Goal: Task Accomplishment & Management: Complete application form

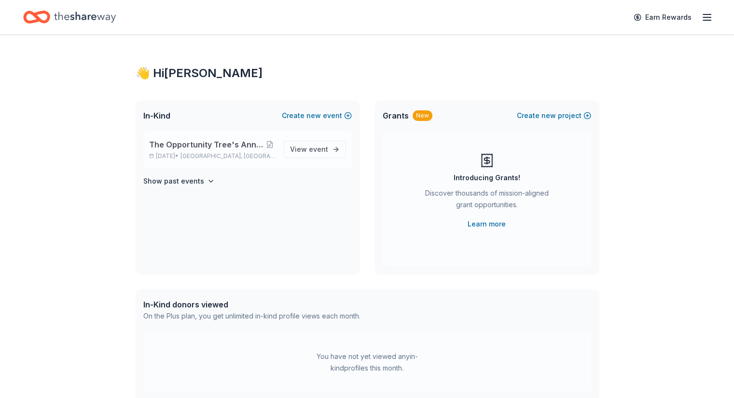
click at [195, 145] on span "The Opportunity Tree's Annual Autumn Soiree" at bounding box center [206, 145] width 114 height 12
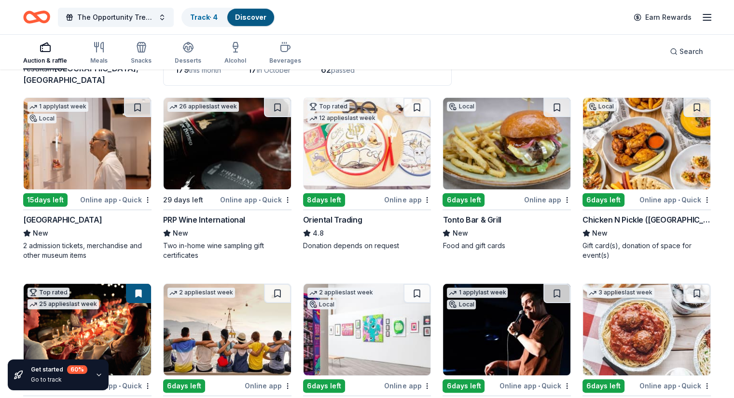
scroll to position [81, 0]
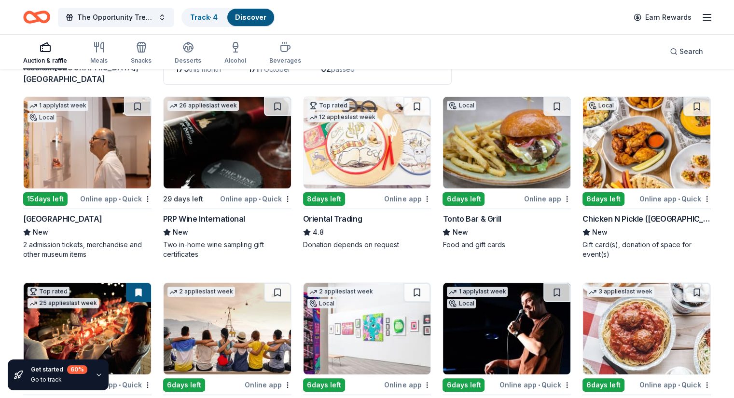
click at [465, 223] on div "Tonto Bar & Grill" at bounding box center [471, 219] width 58 height 12
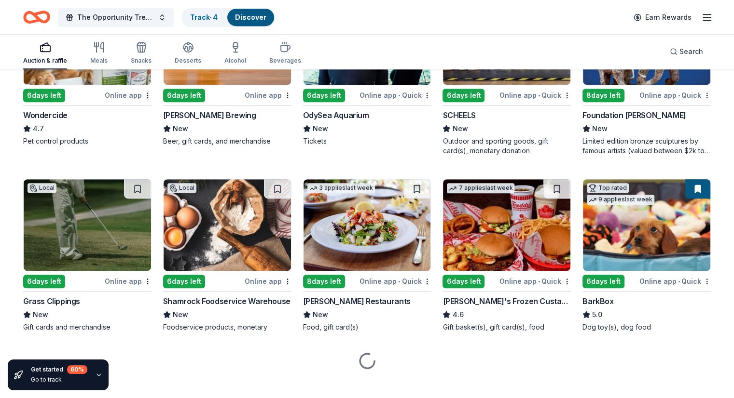
scroll to position [562, 0]
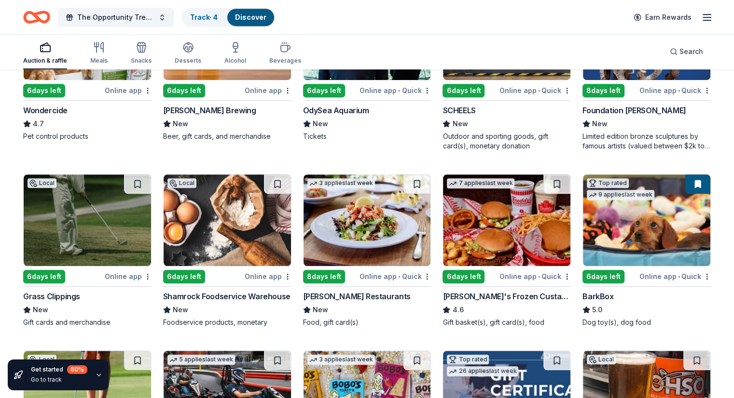
click at [75, 296] on div "Grass Clippings" at bounding box center [51, 297] width 57 height 12
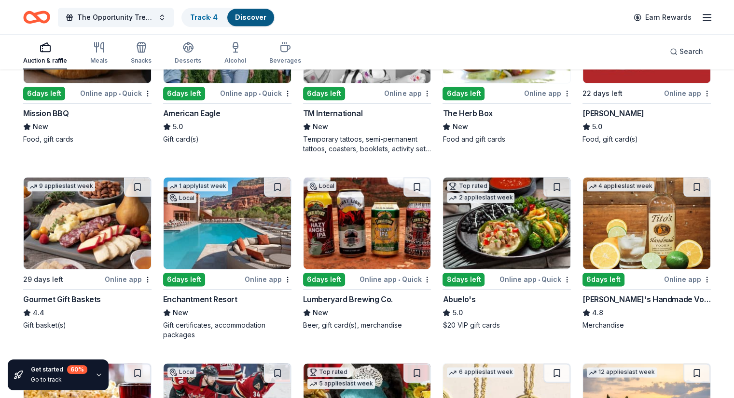
scroll to position [1115, 0]
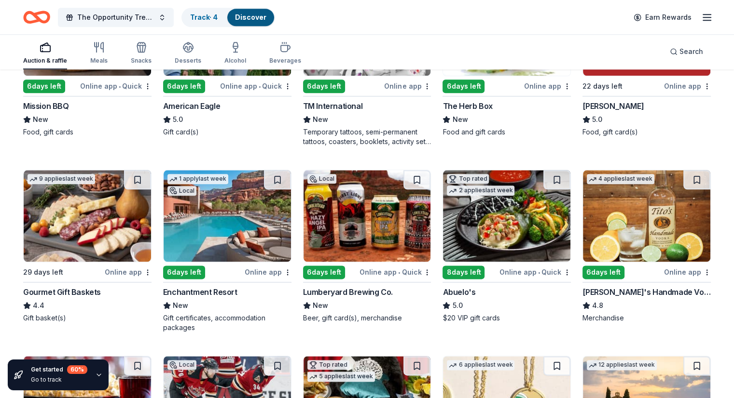
click at [232, 288] on div "Enchantment Resort" at bounding box center [200, 293] width 74 height 12
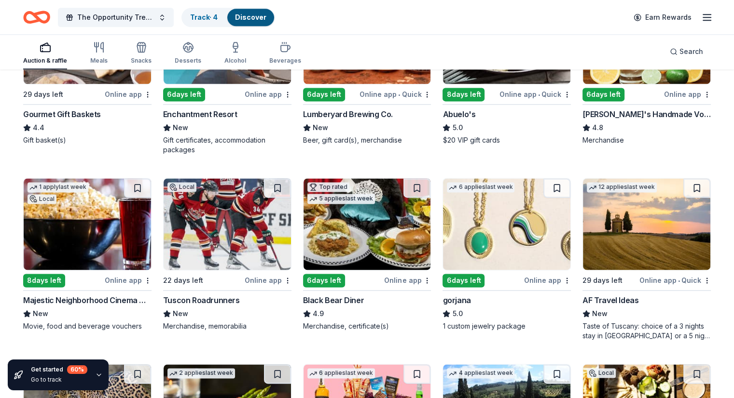
scroll to position [1295, 0]
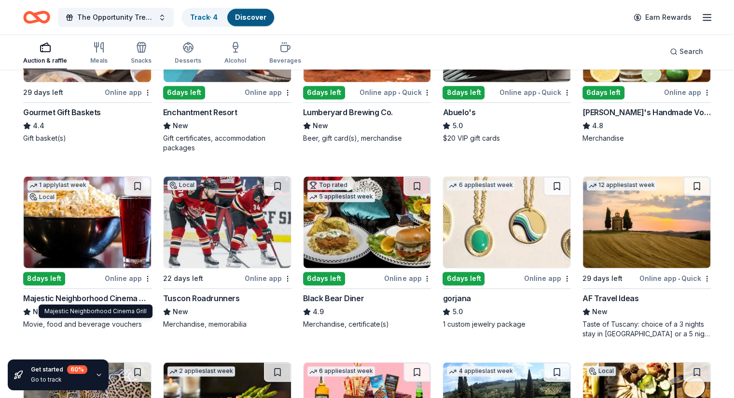
click at [99, 294] on div "Majestic Neighborhood Cinema Grill" at bounding box center [87, 299] width 128 height 12
click at [92, 294] on div "Majestic Neighborhood Cinema Grill" at bounding box center [87, 299] width 128 height 12
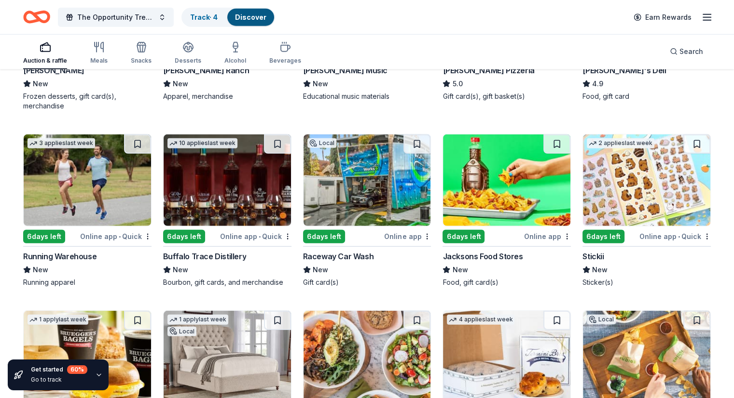
scroll to position [2643, 0]
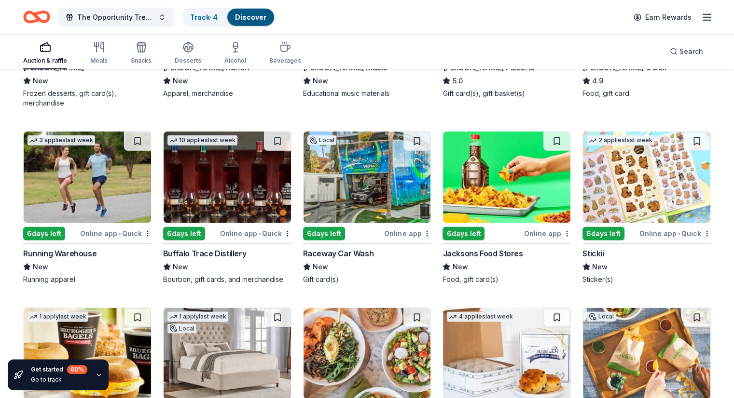
click at [220, 250] on div "Buffalo Trace Distillery" at bounding box center [204, 254] width 83 height 12
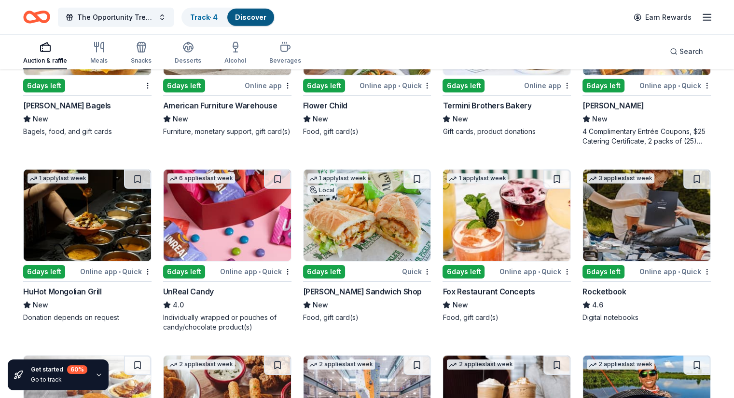
scroll to position [2971, 0]
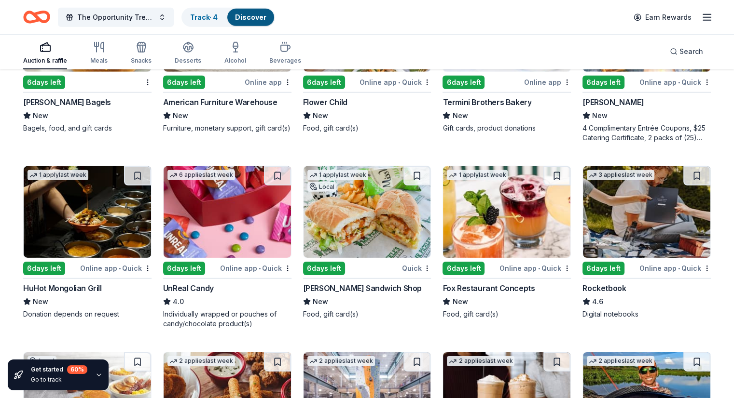
click at [88, 288] on div "HuHot Mongolian Grill" at bounding box center [62, 289] width 79 height 12
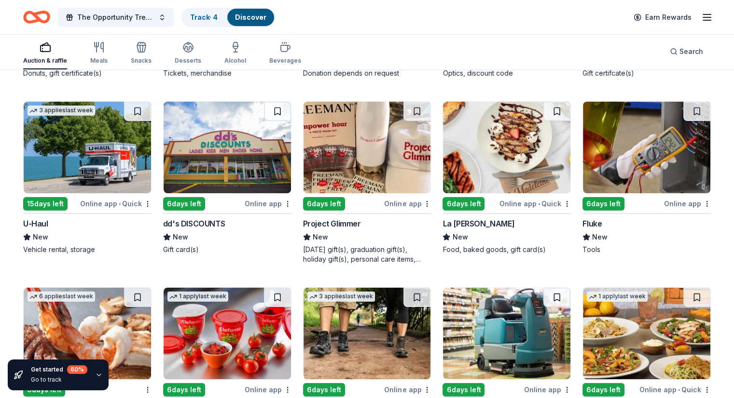
scroll to position [3589, 0]
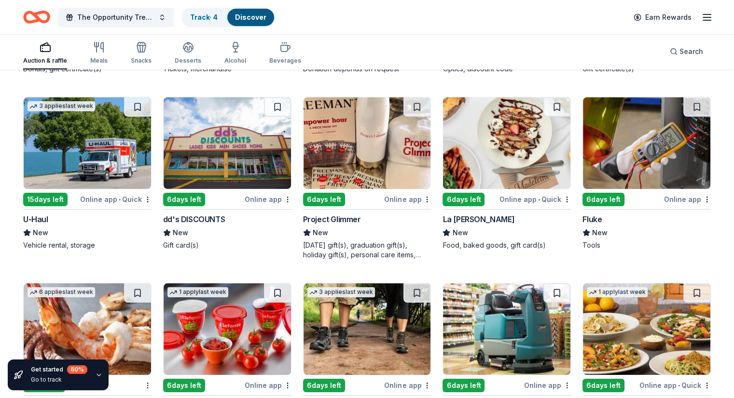
click at [48, 218] on div "U-Haul" at bounding box center [35, 220] width 25 height 12
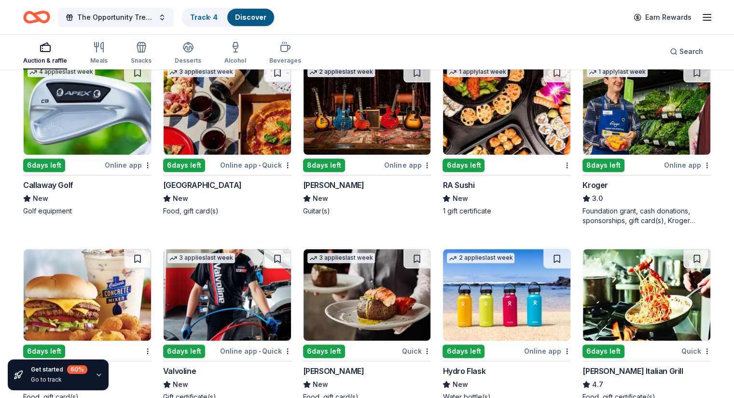
scroll to position [4137, 0]
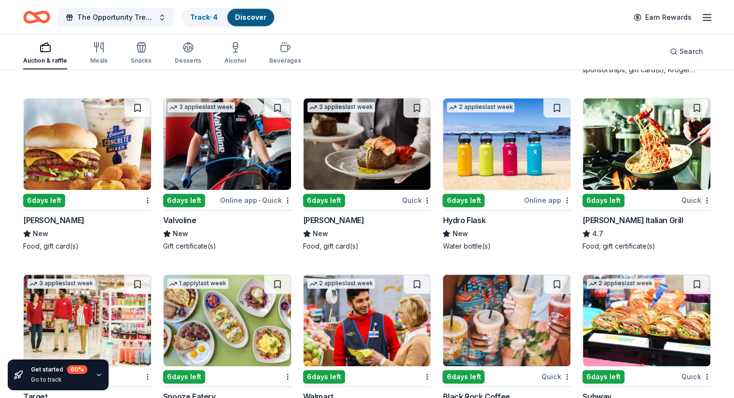
click at [470, 219] on div "Hydro Flask" at bounding box center [463, 221] width 43 height 12
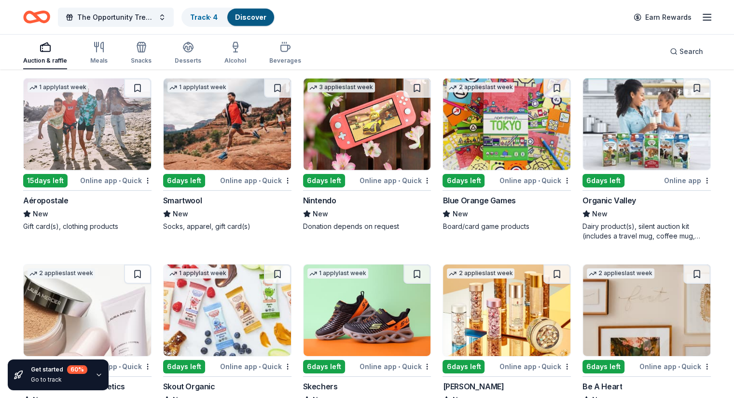
scroll to position [6735, 0]
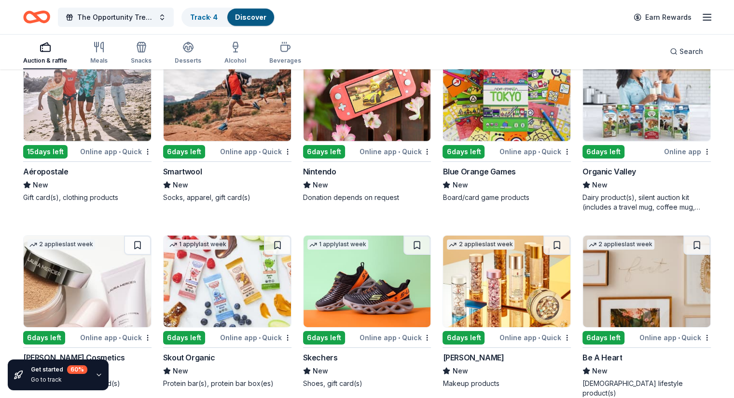
click at [335, 178] on div "Nintendo" at bounding box center [319, 172] width 33 height 12
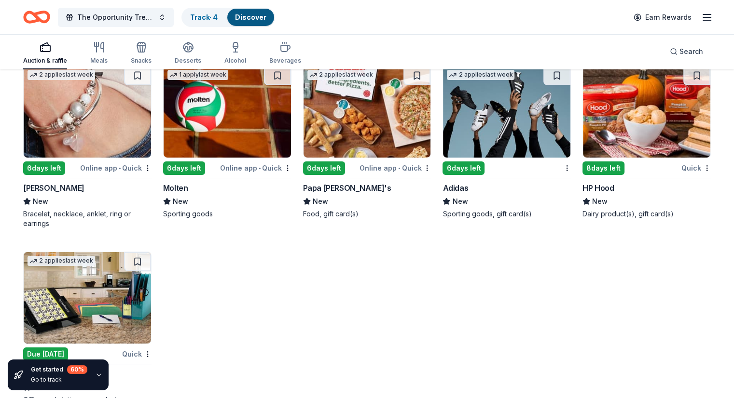
scroll to position [7112, 0]
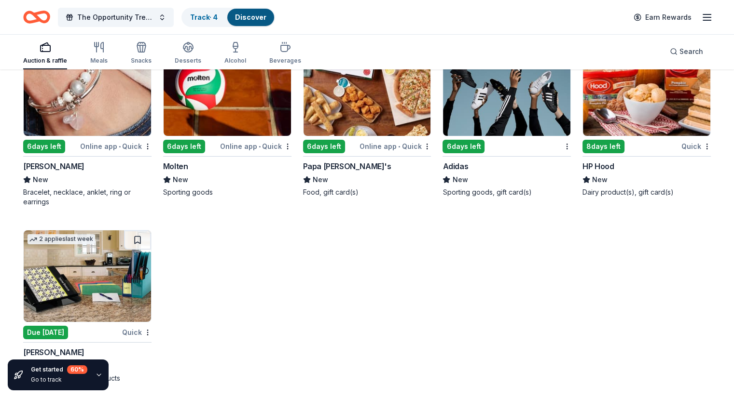
click at [328, 162] on div "Papa [PERSON_NAME]'s" at bounding box center [347, 167] width 88 height 12
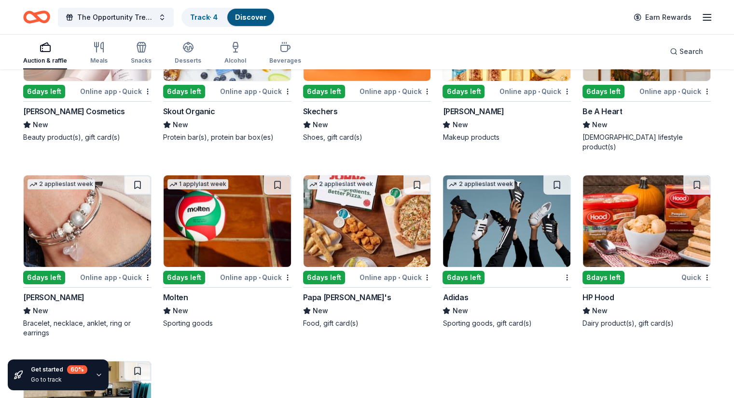
scroll to position [6973, 0]
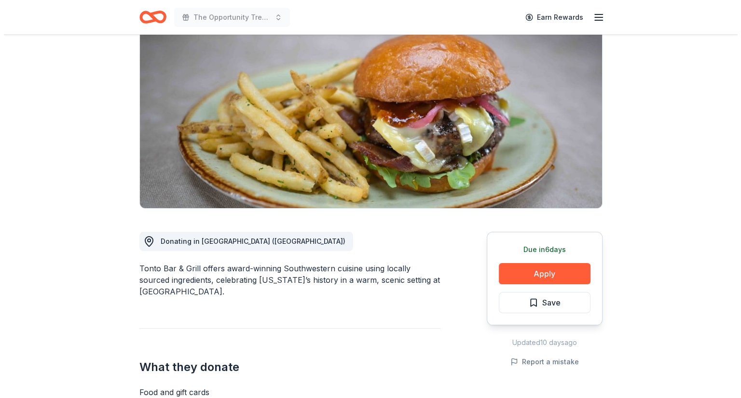
scroll to position [29, 0]
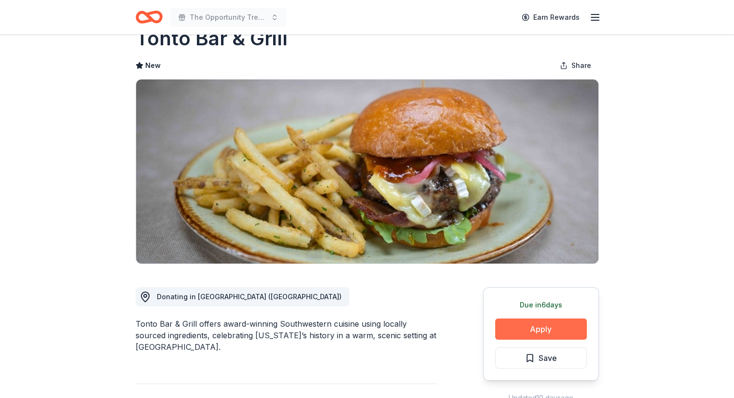
click at [529, 335] on button "Apply" at bounding box center [541, 329] width 92 height 21
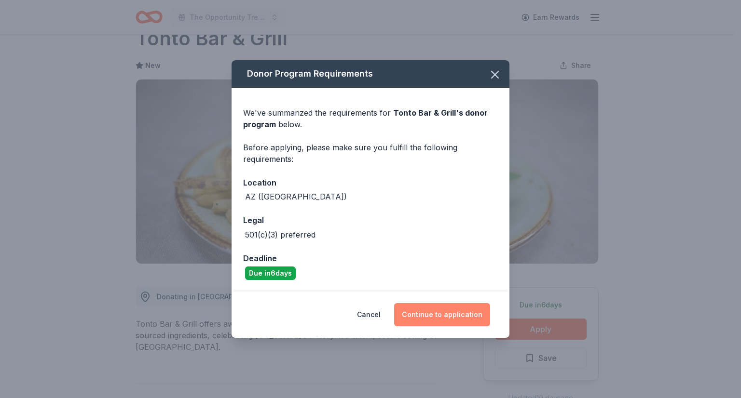
click at [449, 319] on button "Continue to application" at bounding box center [442, 314] width 96 height 23
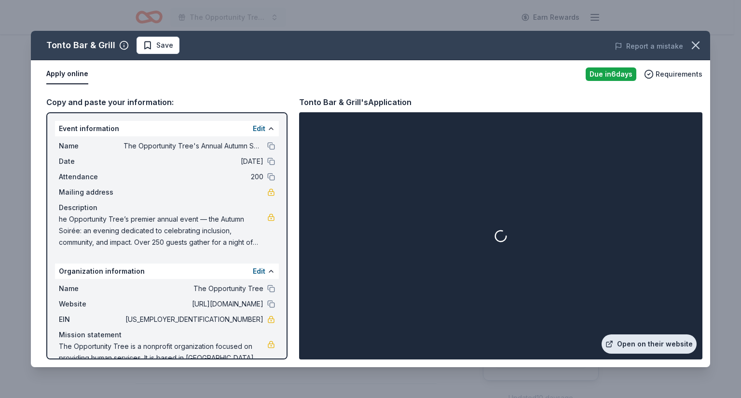
click at [639, 346] on link "Open on their website" at bounding box center [649, 344] width 95 height 19
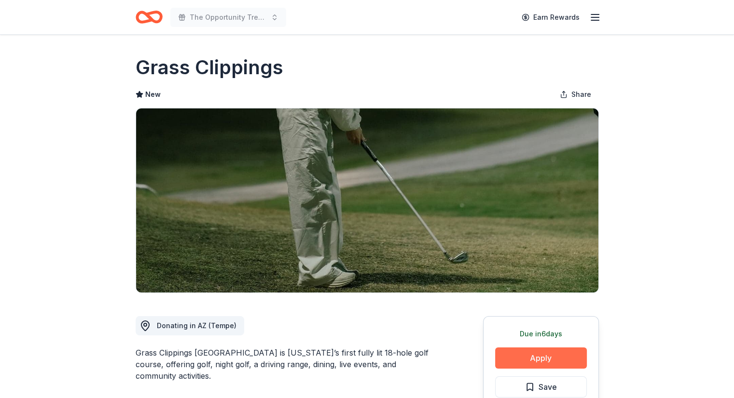
click at [561, 364] on button "Apply" at bounding box center [541, 358] width 92 height 21
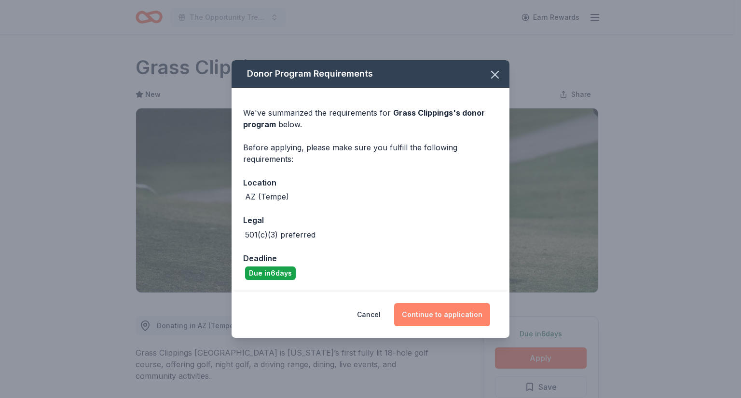
click at [469, 310] on button "Continue to application" at bounding box center [442, 314] width 96 height 23
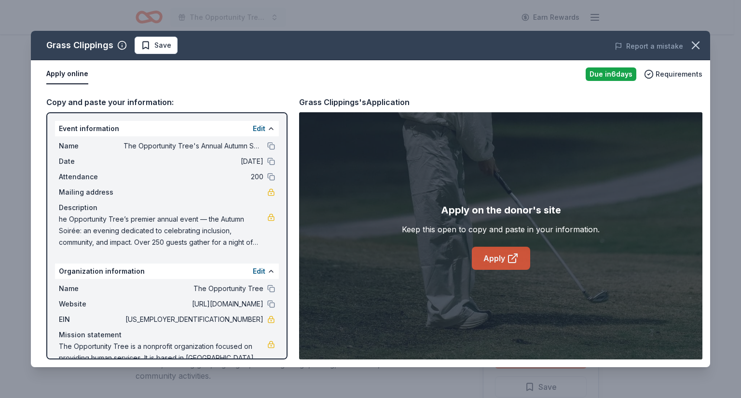
click at [511, 257] on icon at bounding box center [513, 259] width 12 height 12
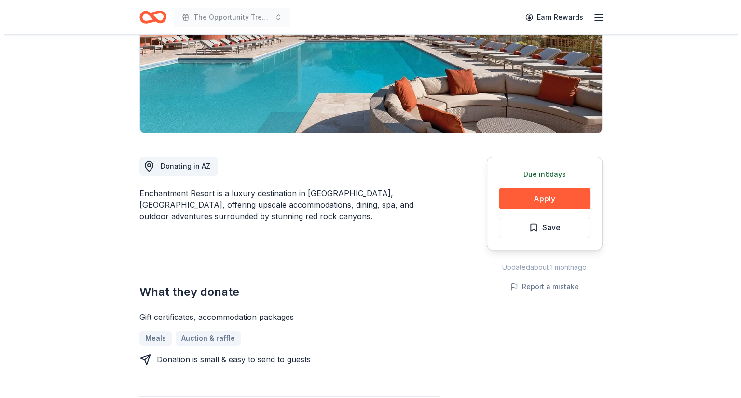
scroll to position [186, 0]
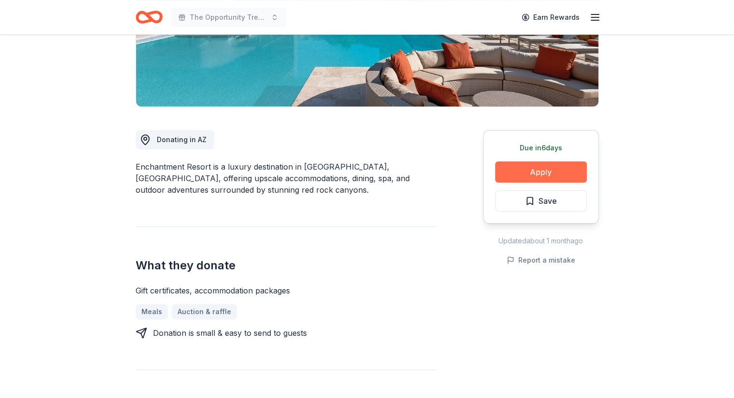
click at [552, 178] on button "Apply" at bounding box center [541, 172] width 92 height 21
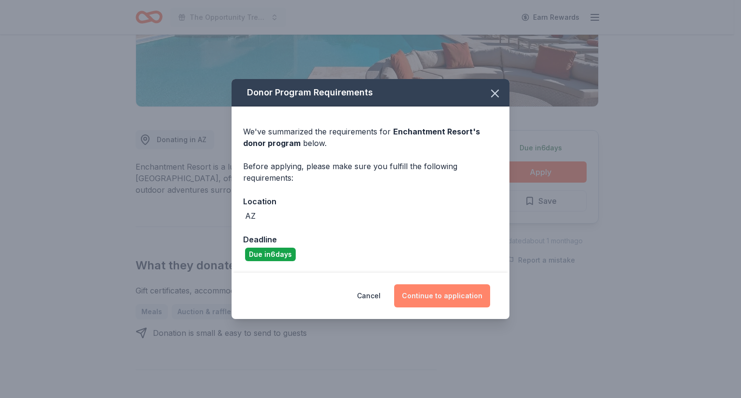
click at [450, 295] on button "Continue to application" at bounding box center [442, 296] width 96 height 23
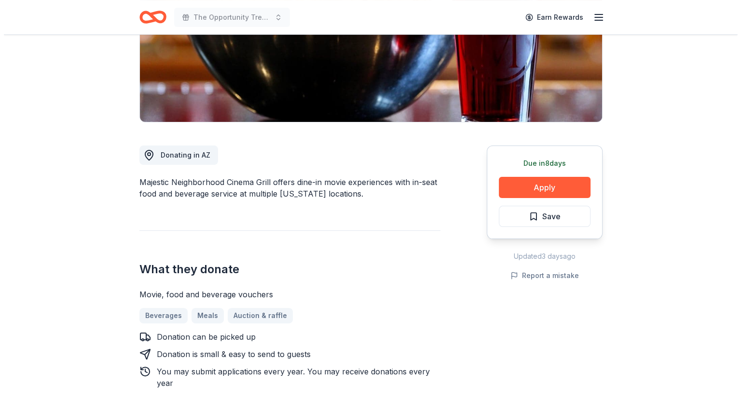
scroll to position [172, 0]
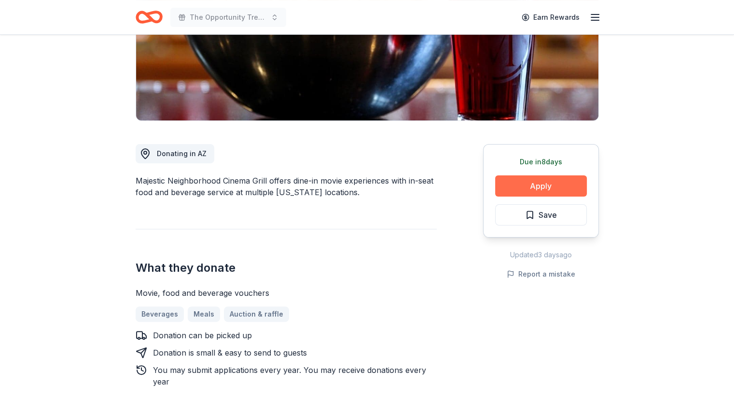
click at [531, 191] on button "Apply" at bounding box center [541, 186] width 92 height 21
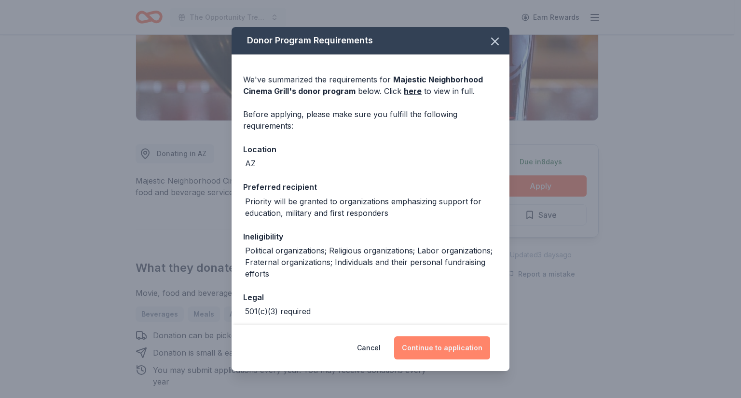
click at [444, 350] on button "Continue to application" at bounding box center [442, 348] width 96 height 23
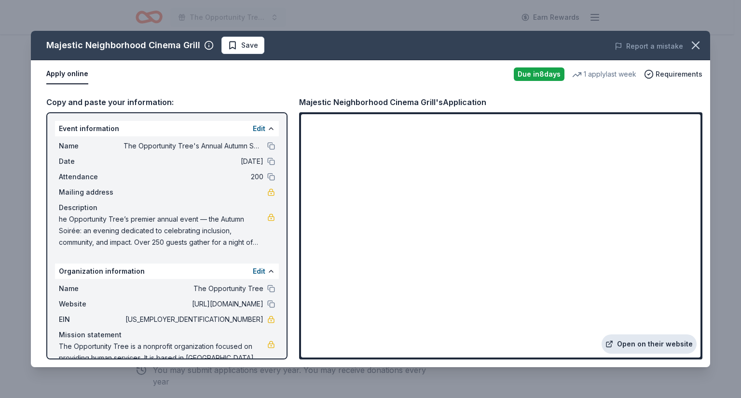
click at [656, 350] on link "Open on their website" at bounding box center [649, 344] width 95 height 19
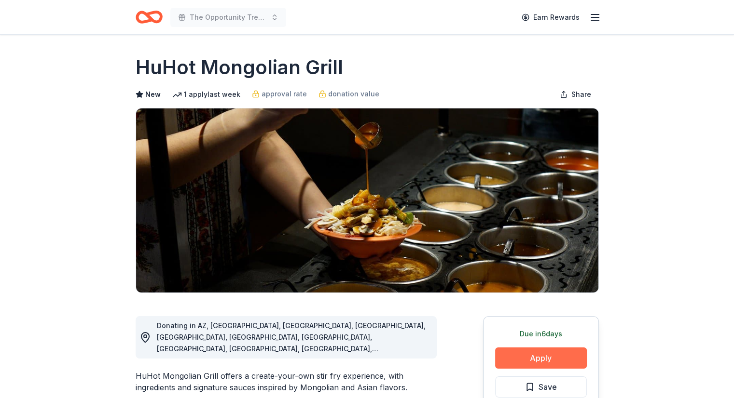
click at [539, 357] on button "Apply" at bounding box center [541, 358] width 92 height 21
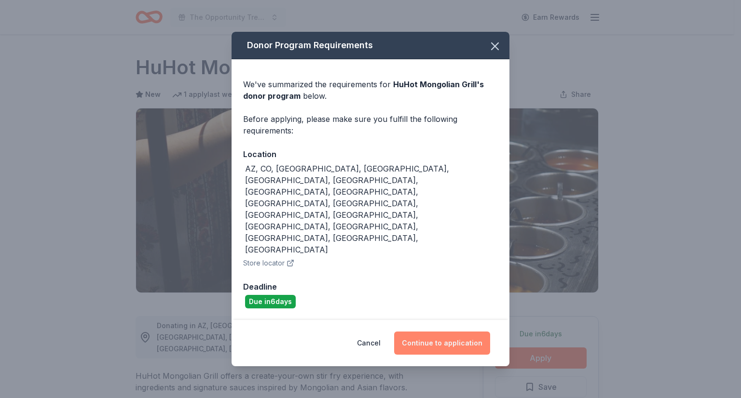
click at [437, 332] on button "Continue to application" at bounding box center [442, 343] width 96 height 23
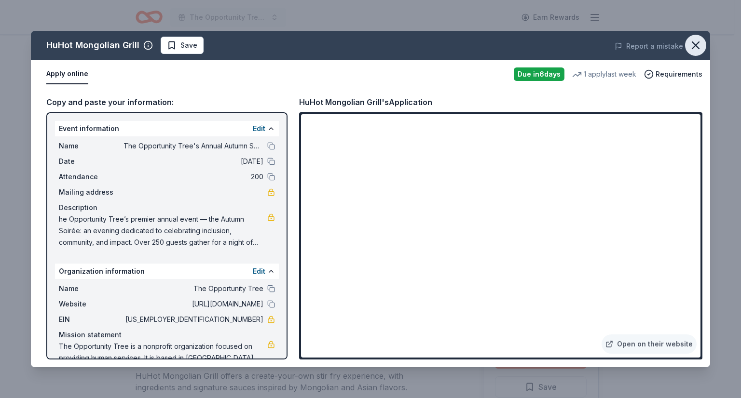
click at [691, 45] on icon "button" at bounding box center [696, 46] width 14 height 14
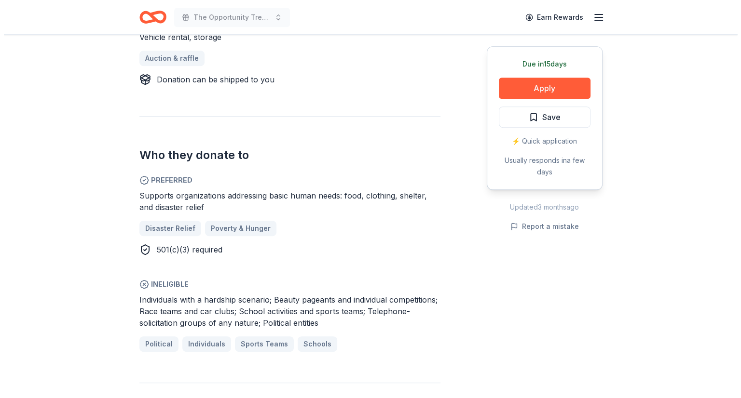
scroll to position [457, 0]
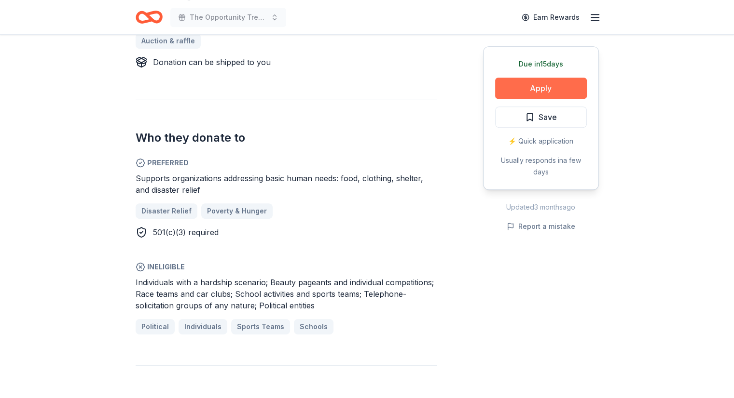
click at [554, 95] on button "Apply" at bounding box center [541, 88] width 92 height 21
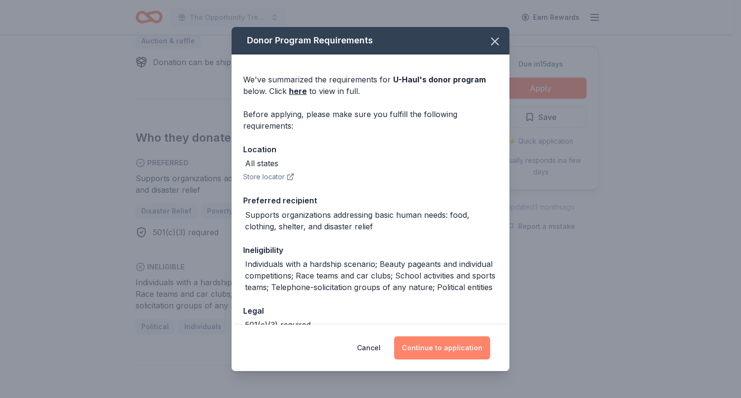
click at [434, 350] on button "Continue to application" at bounding box center [442, 348] width 96 height 23
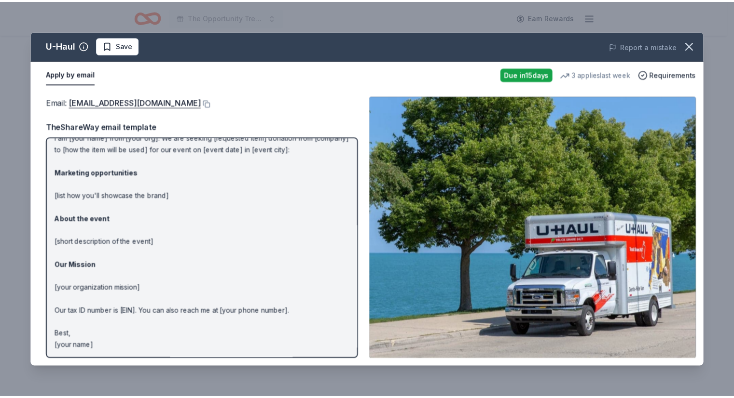
scroll to position [0, 0]
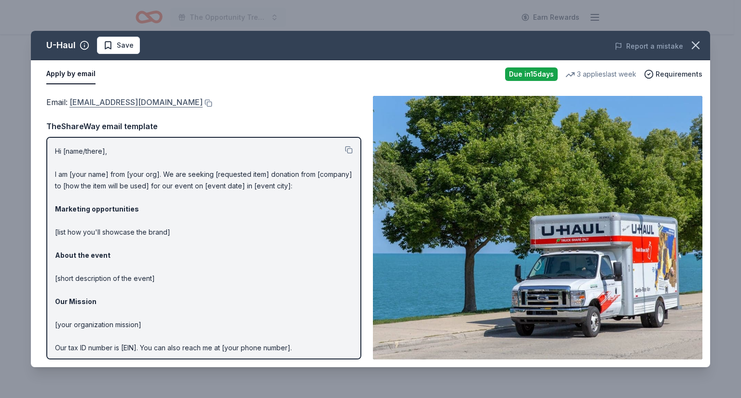
click at [112, 100] on link "[EMAIL_ADDRESS][DOMAIN_NAME]" at bounding box center [135, 102] width 133 height 13
click at [221, 91] on div "Email : [EMAIL_ADDRESS][DOMAIN_NAME] Email : [EMAIL_ADDRESS][DOMAIN_NAME] TheSh…" at bounding box center [370, 227] width 679 height 279
click at [203, 104] on button at bounding box center [208, 103] width 10 height 8
click at [697, 51] on icon "button" at bounding box center [696, 46] width 14 height 14
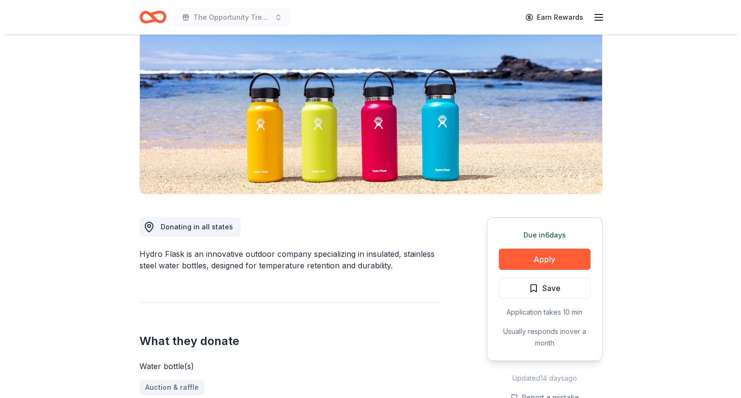
scroll to position [135, 0]
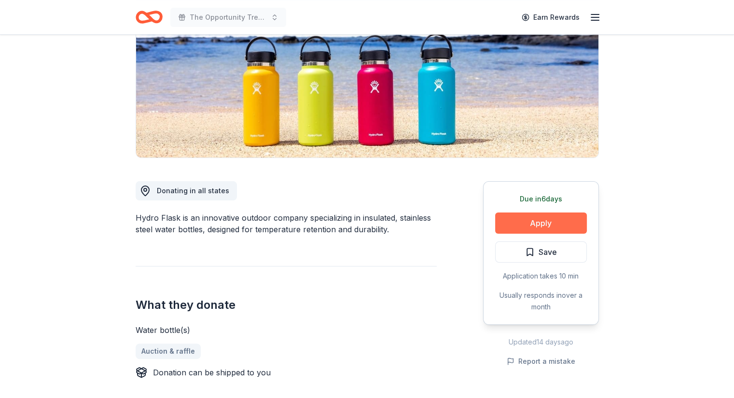
click at [536, 230] on button "Apply" at bounding box center [541, 223] width 92 height 21
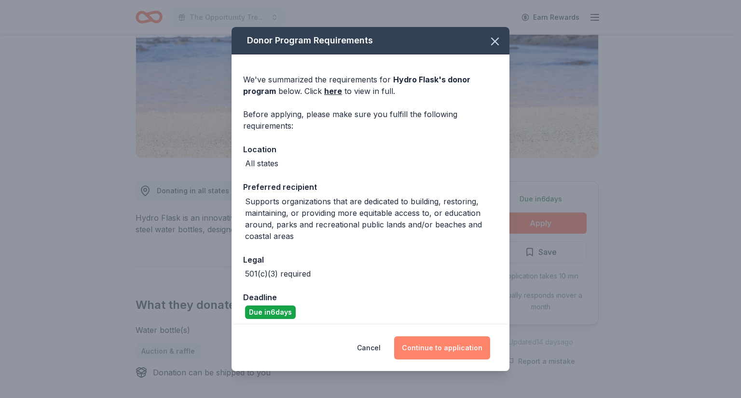
click at [441, 346] on button "Continue to application" at bounding box center [442, 348] width 96 height 23
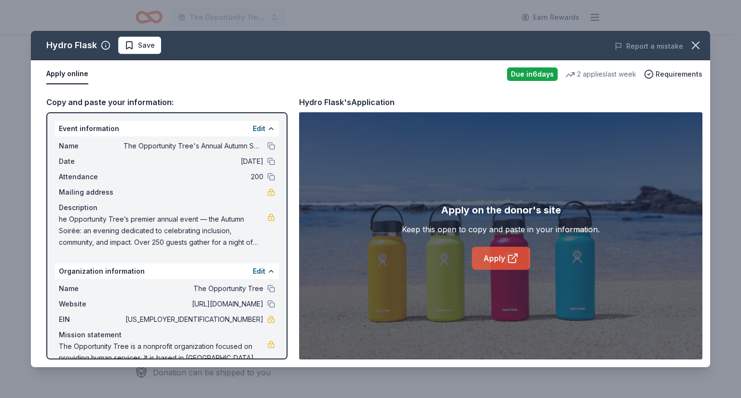
click at [500, 257] on link "Apply" at bounding box center [501, 258] width 58 height 23
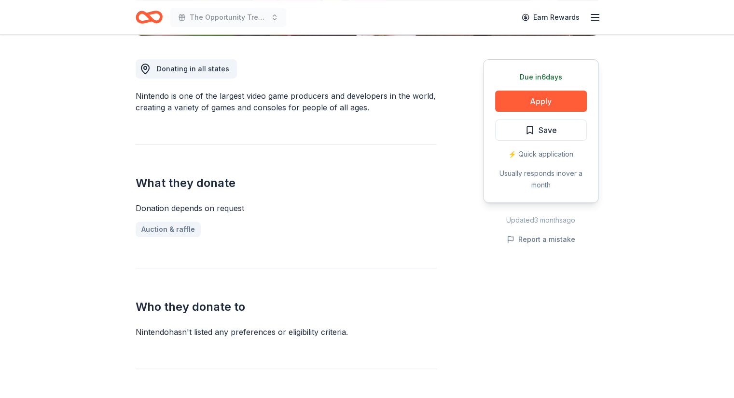
scroll to position [246, 0]
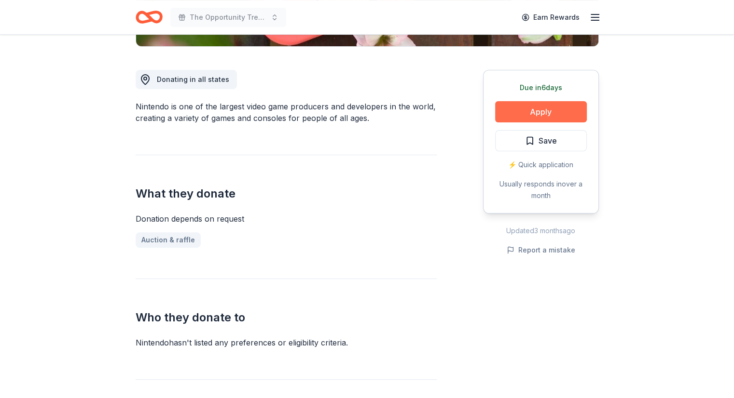
click at [533, 104] on button "Apply" at bounding box center [541, 111] width 92 height 21
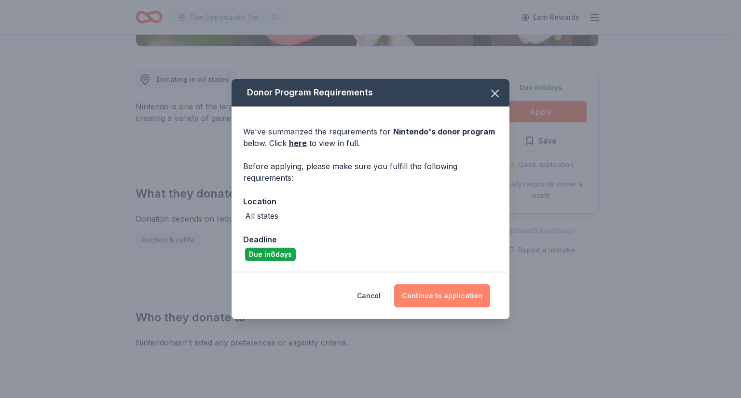
click at [432, 296] on button "Continue to application" at bounding box center [442, 296] width 96 height 23
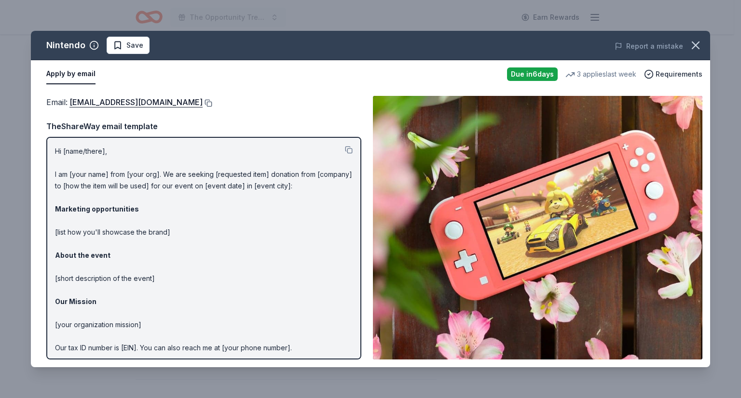
click at [212, 103] on button at bounding box center [208, 103] width 10 height 8
click at [693, 52] on icon "button" at bounding box center [696, 46] width 14 height 14
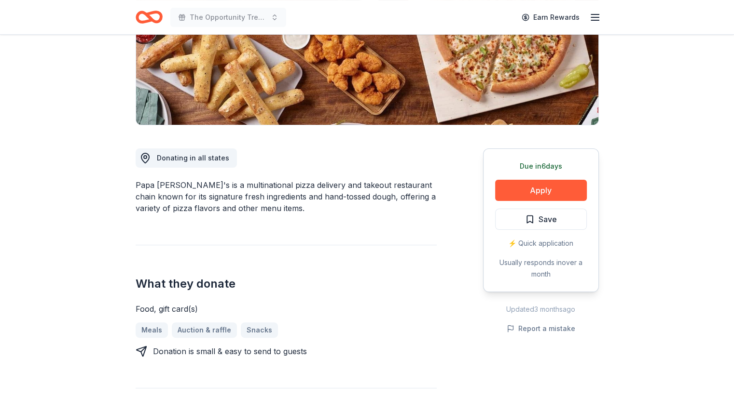
scroll to position [166, 0]
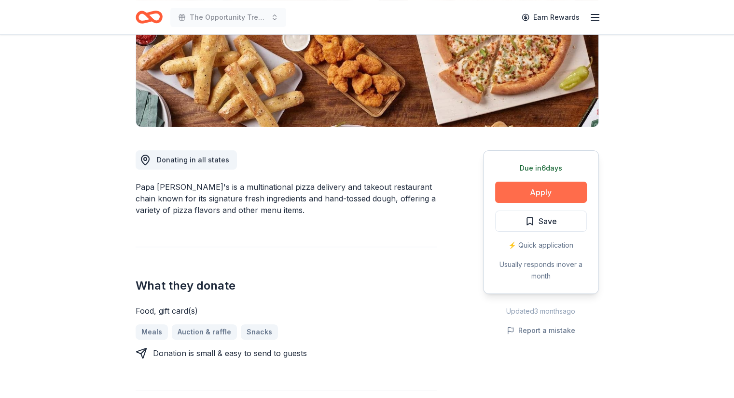
click at [555, 191] on button "Apply" at bounding box center [541, 192] width 92 height 21
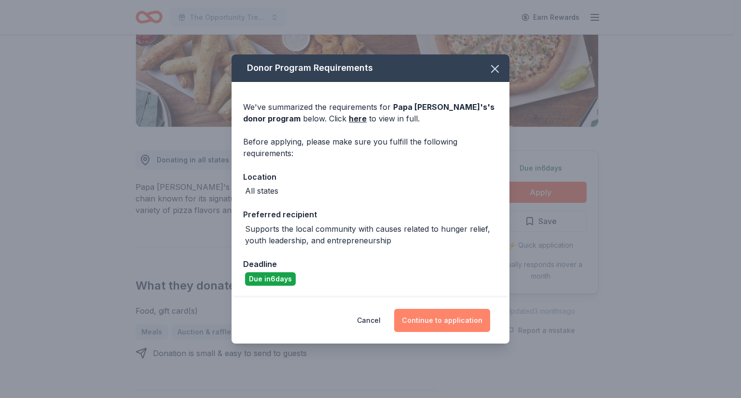
click at [446, 316] on button "Continue to application" at bounding box center [442, 320] width 96 height 23
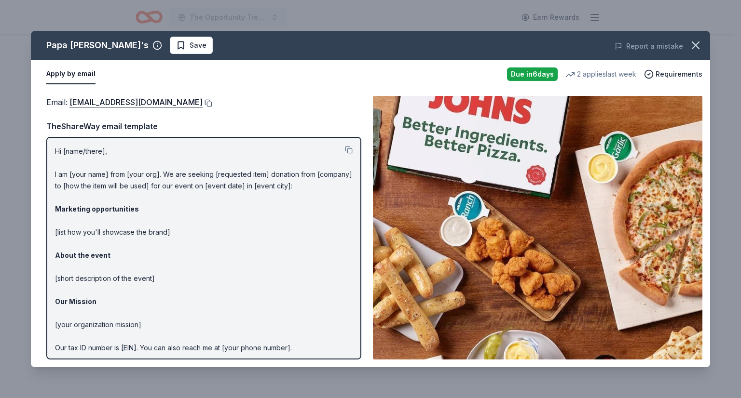
click at [203, 102] on button at bounding box center [208, 103] width 10 height 8
click at [696, 46] on icon "button" at bounding box center [695, 45] width 7 height 7
